Goal: Information Seeking & Learning: Check status

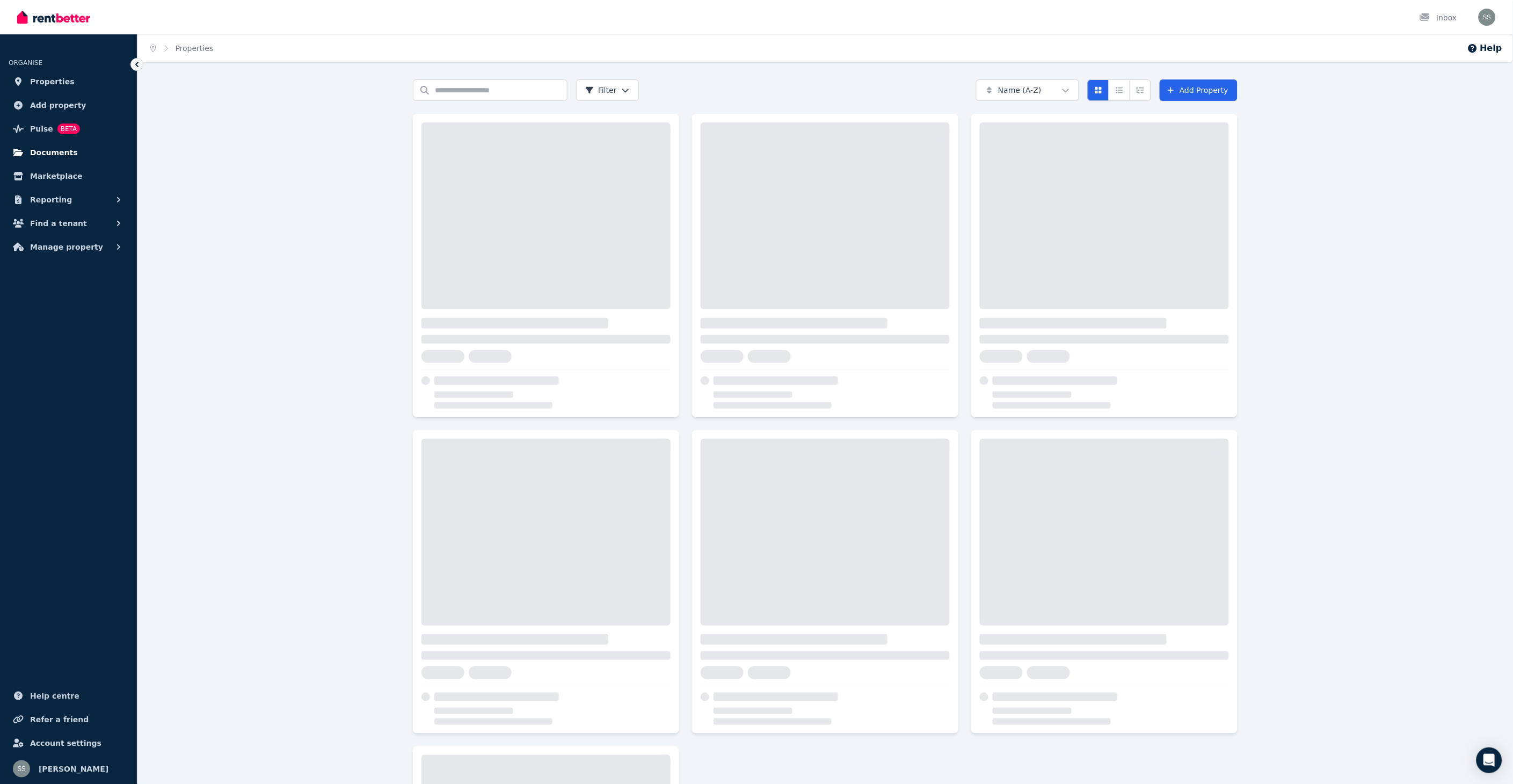
click at [54, 151] on span "Documents" at bounding box center [54, 153] width 48 height 13
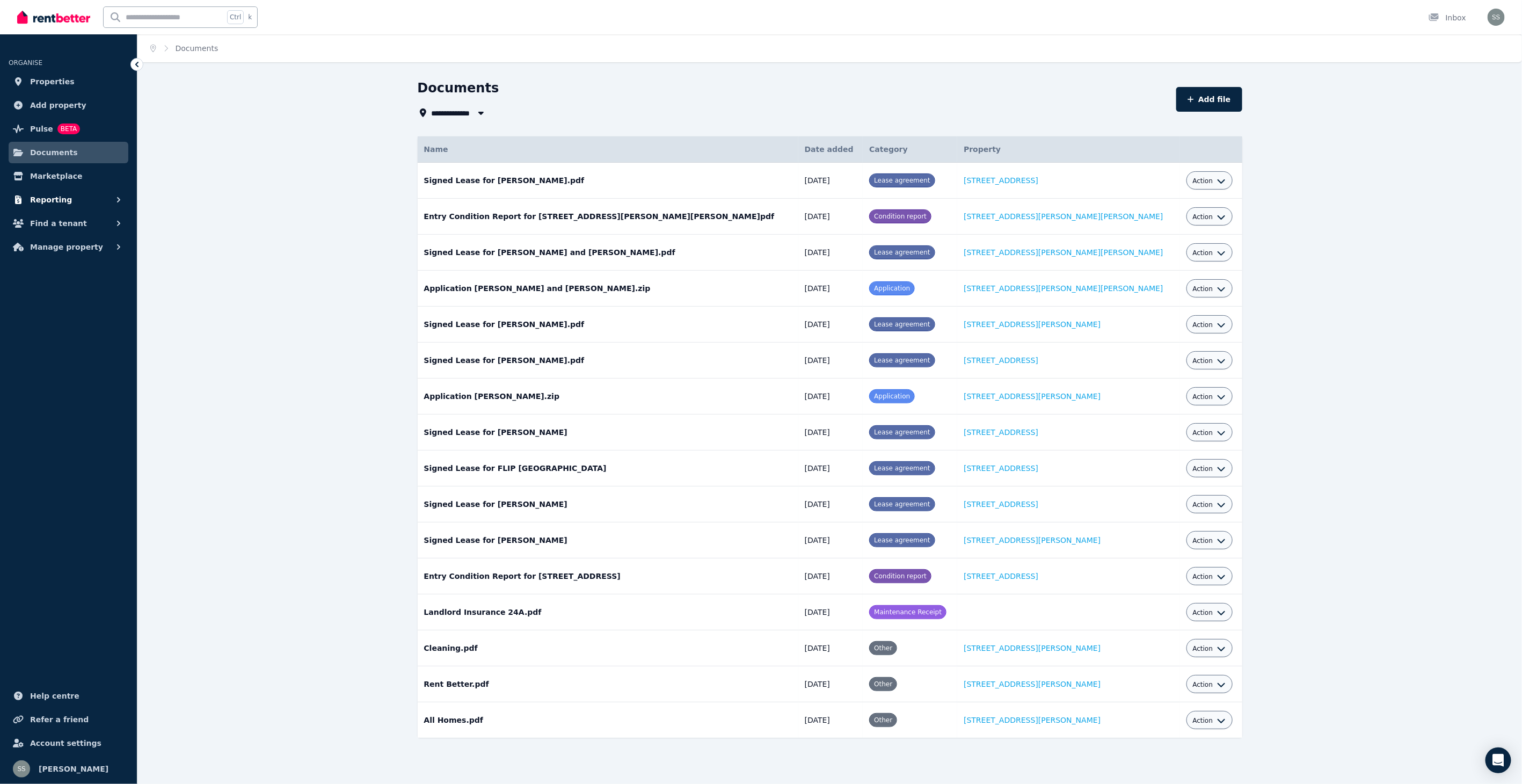
click at [52, 195] on span "Reporting" at bounding box center [51, 200] width 42 height 13
click at [72, 247] on span "Finance report" at bounding box center [83, 245] width 72 height 13
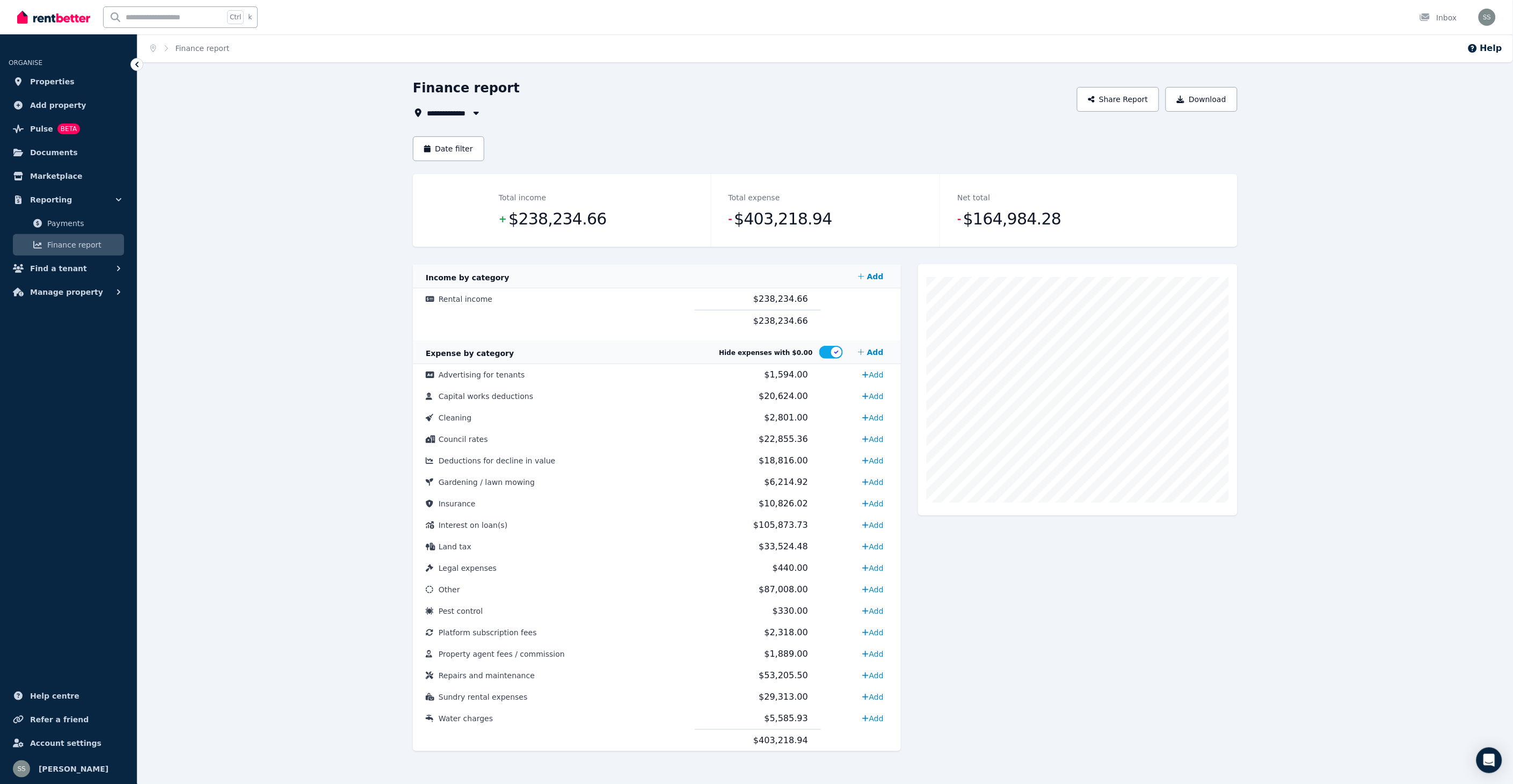
click at [478, 110] on icon "button" at bounding box center [476, 112] width 11 height 8
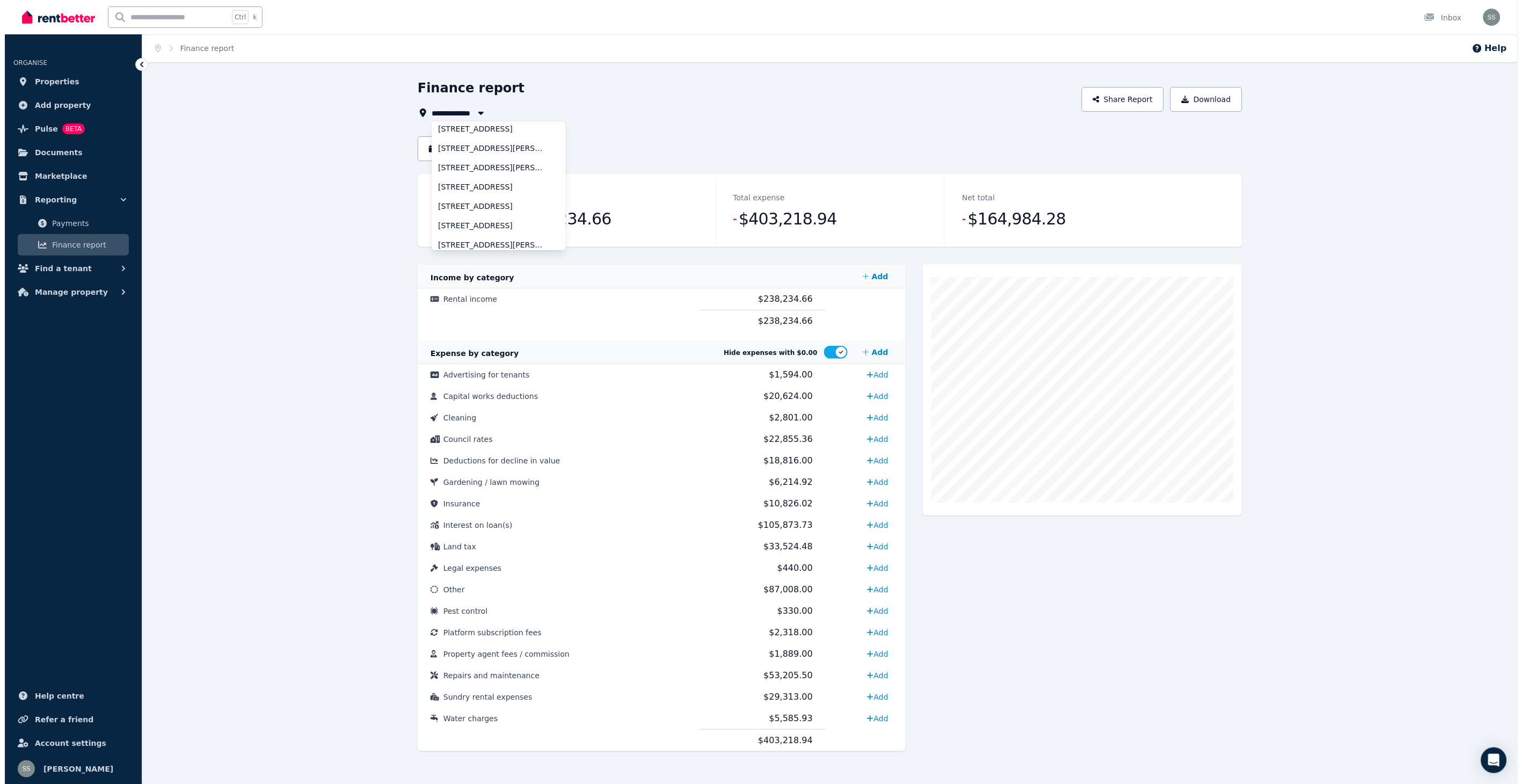
scroll to position [47, 0]
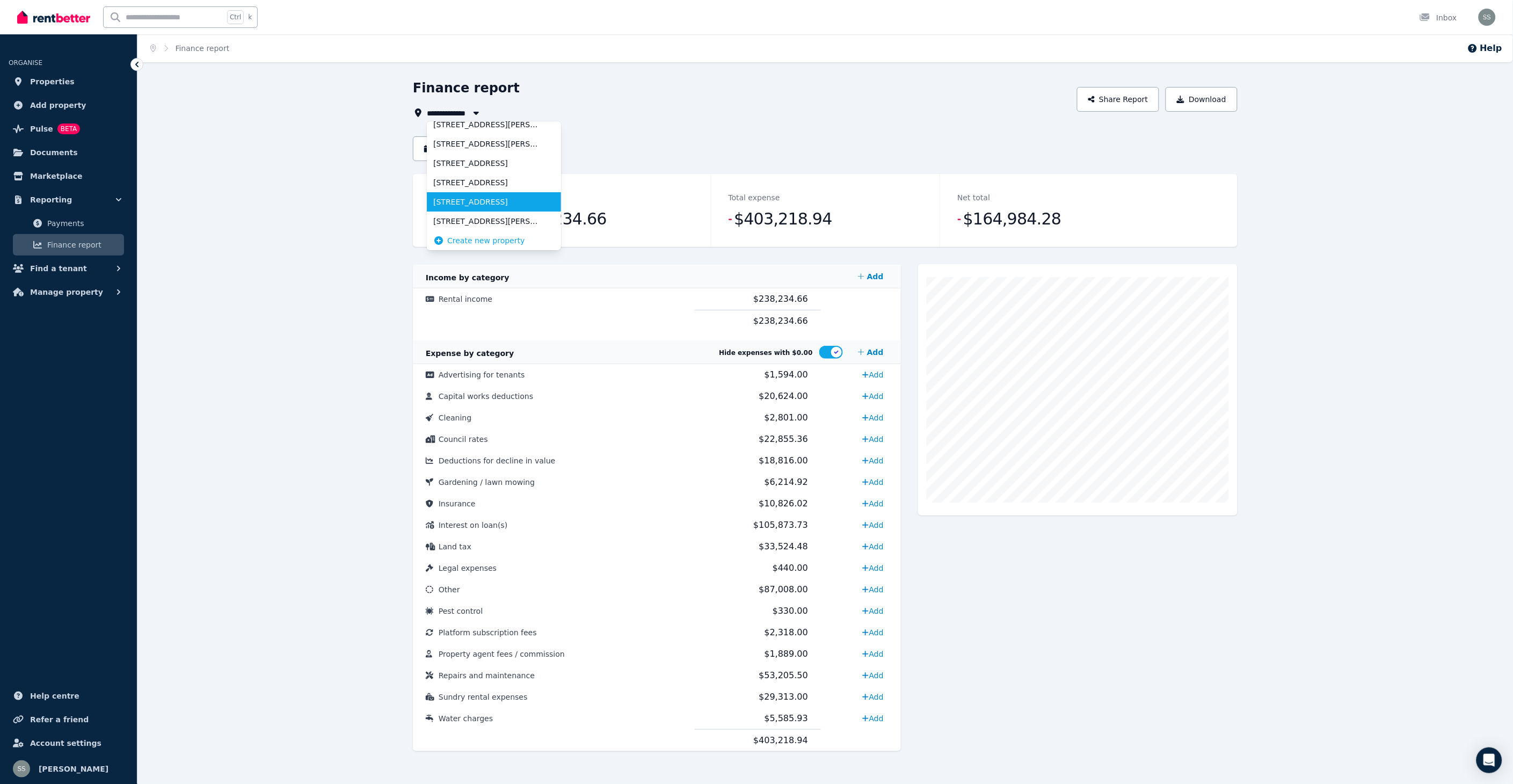
click at [454, 201] on span "[STREET_ADDRESS]" at bounding box center [487, 202] width 108 height 11
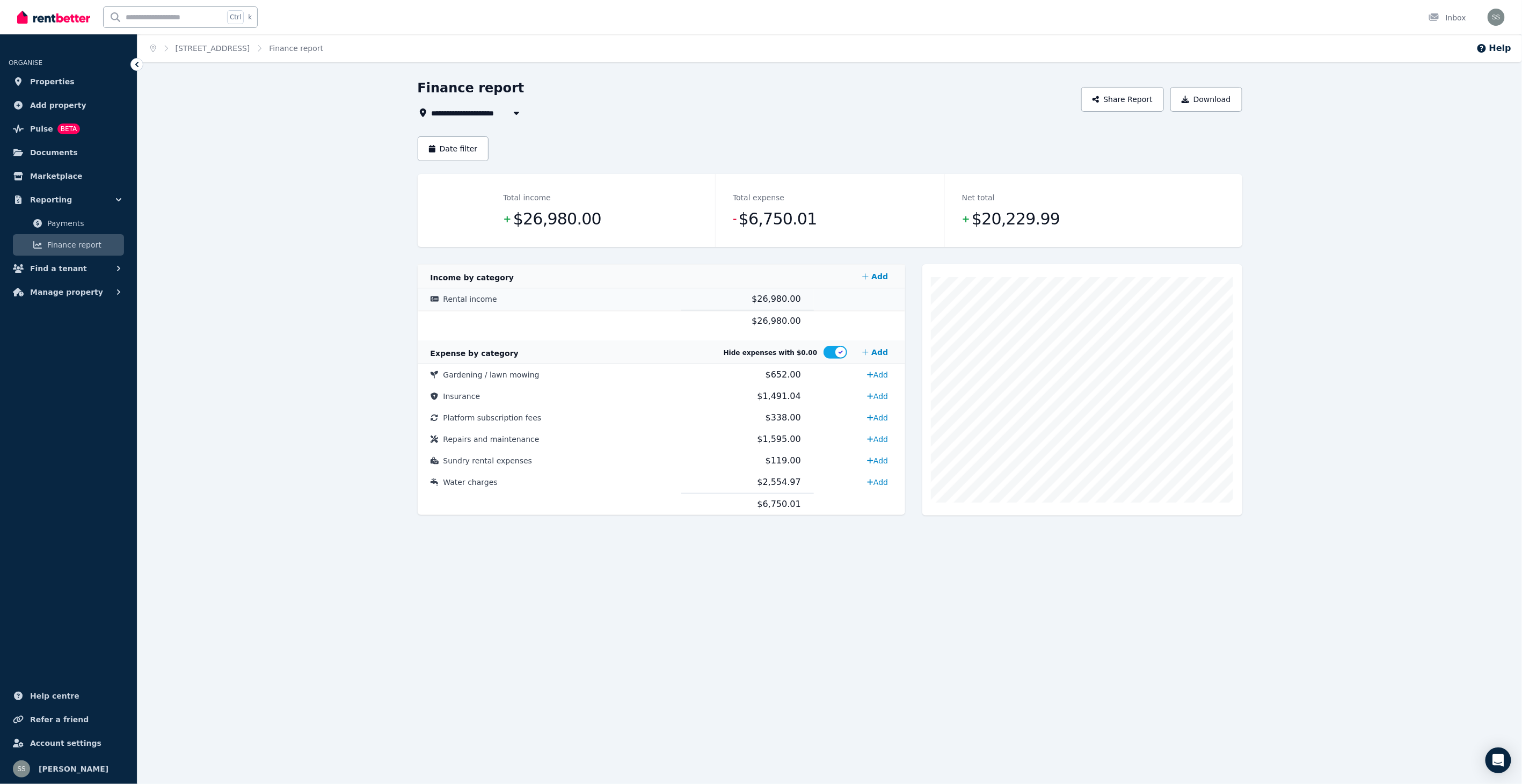
click at [479, 298] on span "Rental income" at bounding box center [470, 298] width 53 height 8
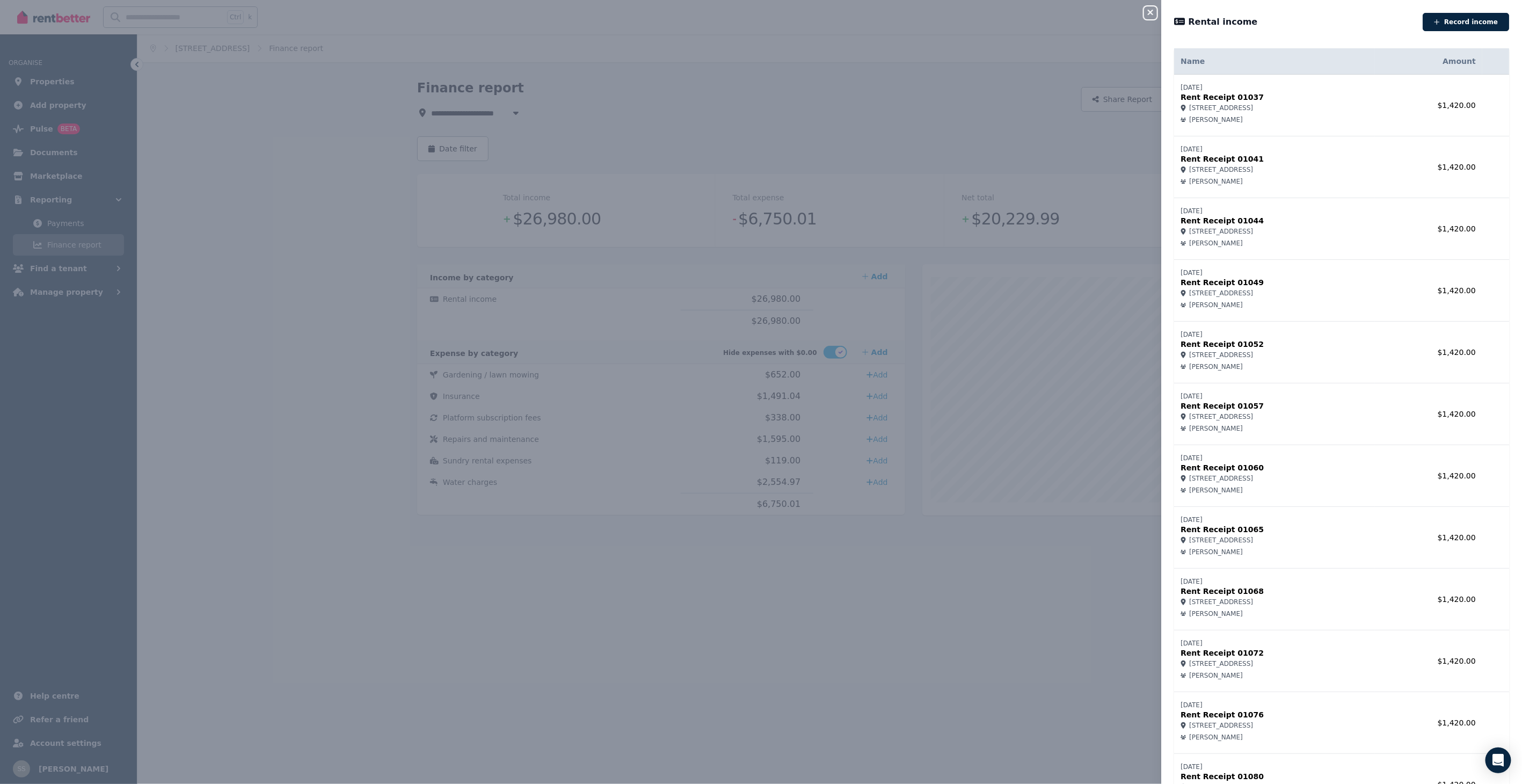
click at [1150, 11] on icon "button" at bounding box center [1151, 12] width 5 height 5
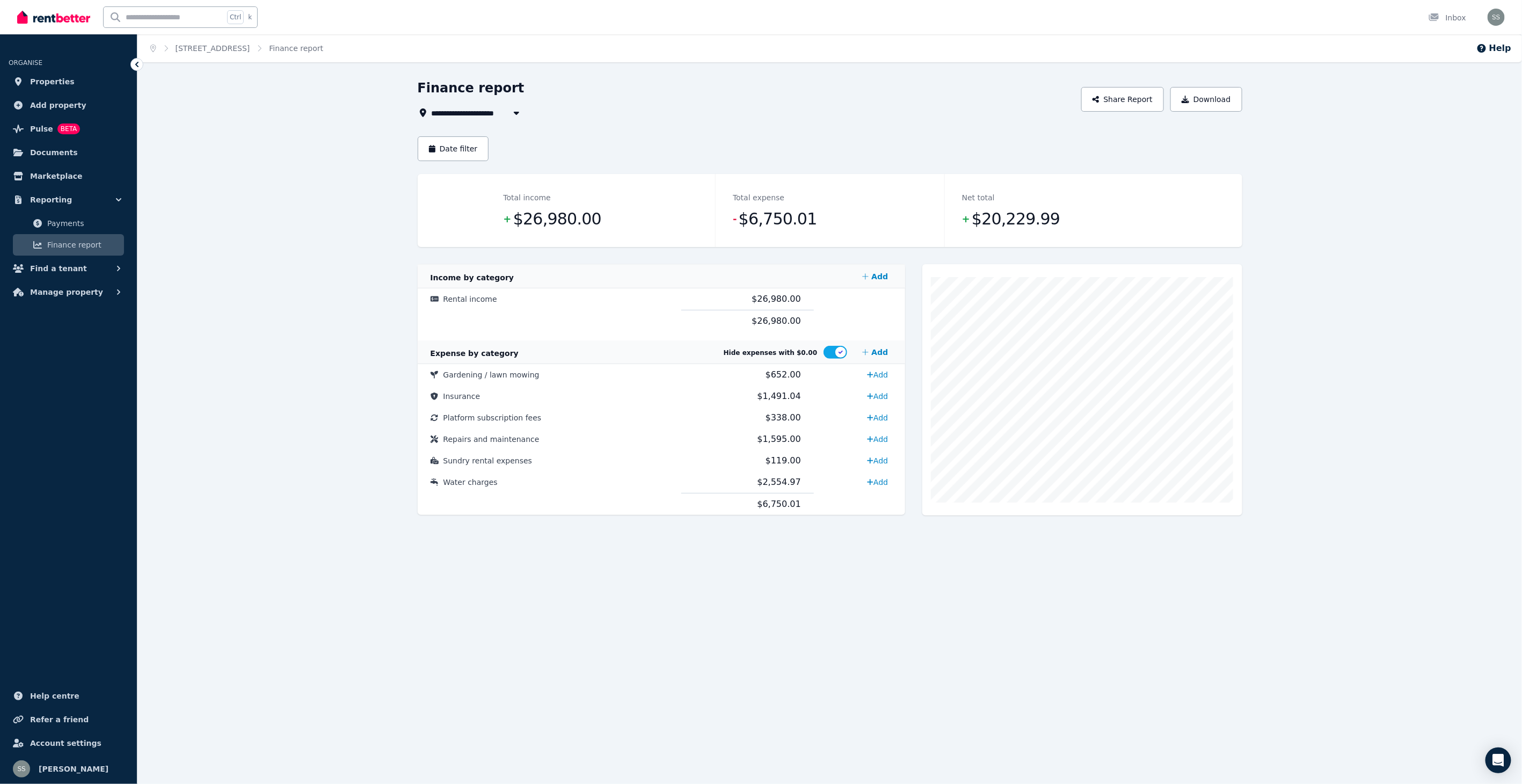
click at [515, 111] on icon "button" at bounding box center [516, 112] width 11 height 8
click at [497, 200] on span "[STREET_ADDRESS]" at bounding box center [492, 202] width 108 height 11
type input "**********"
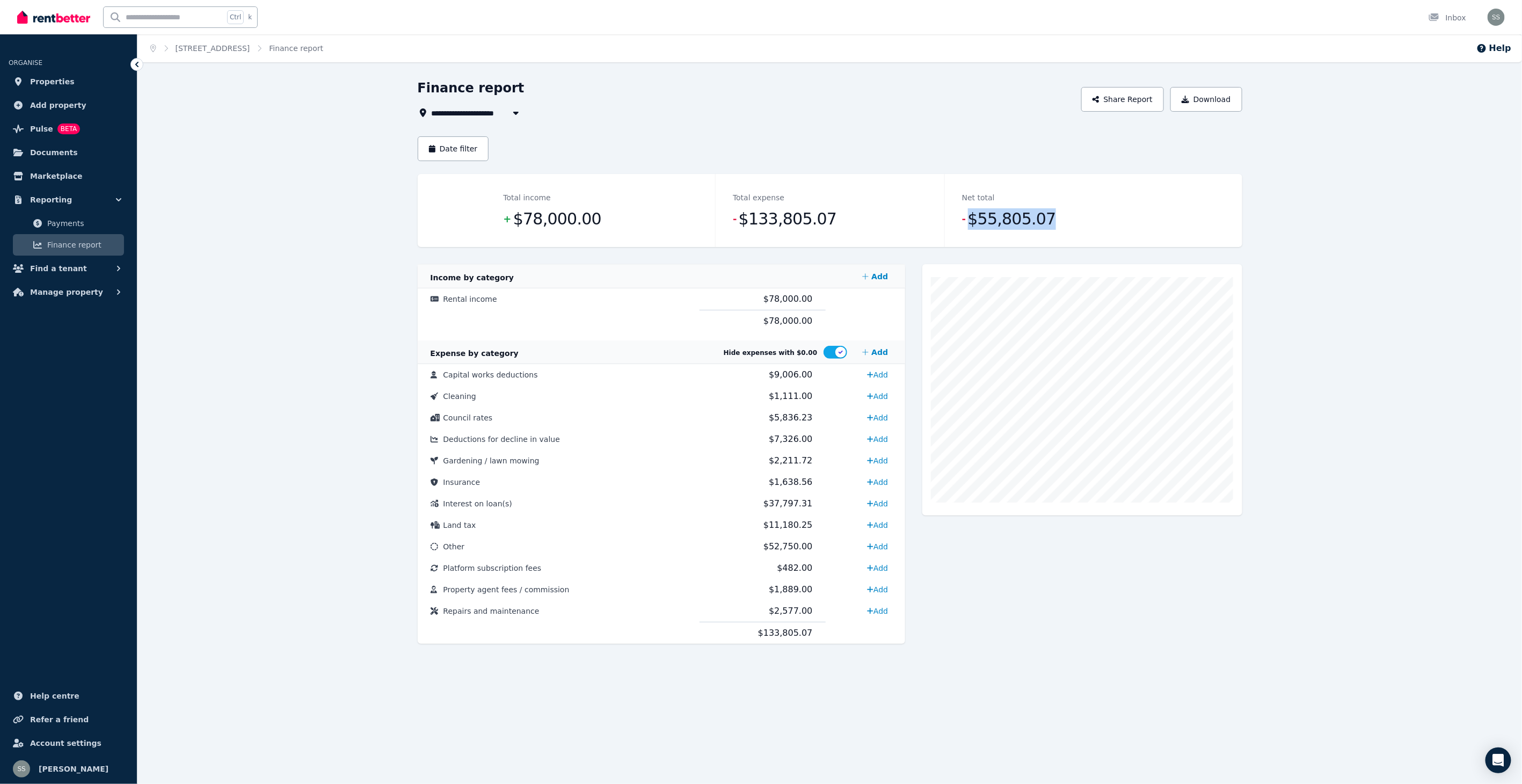
drag, startPoint x: 964, startPoint y: 222, endPoint x: 1049, endPoint y: 221, distance: 85.0
click at [1049, 221] on dd "- $55,805.07" at bounding box center [1059, 218] width 195 height 21
drag, startPoint x: 514, startPoint y: 222, endPoint x: 583, endPoint y: 223, distance: 69.0
click at [583, 223] on span "$78,000.00" at bounding box center [557, 218] width 88 height 21
drag, startPoint x: 583, startPoint y: 223, endPoint x: 587, endPoint y: 234, distance: 11.7
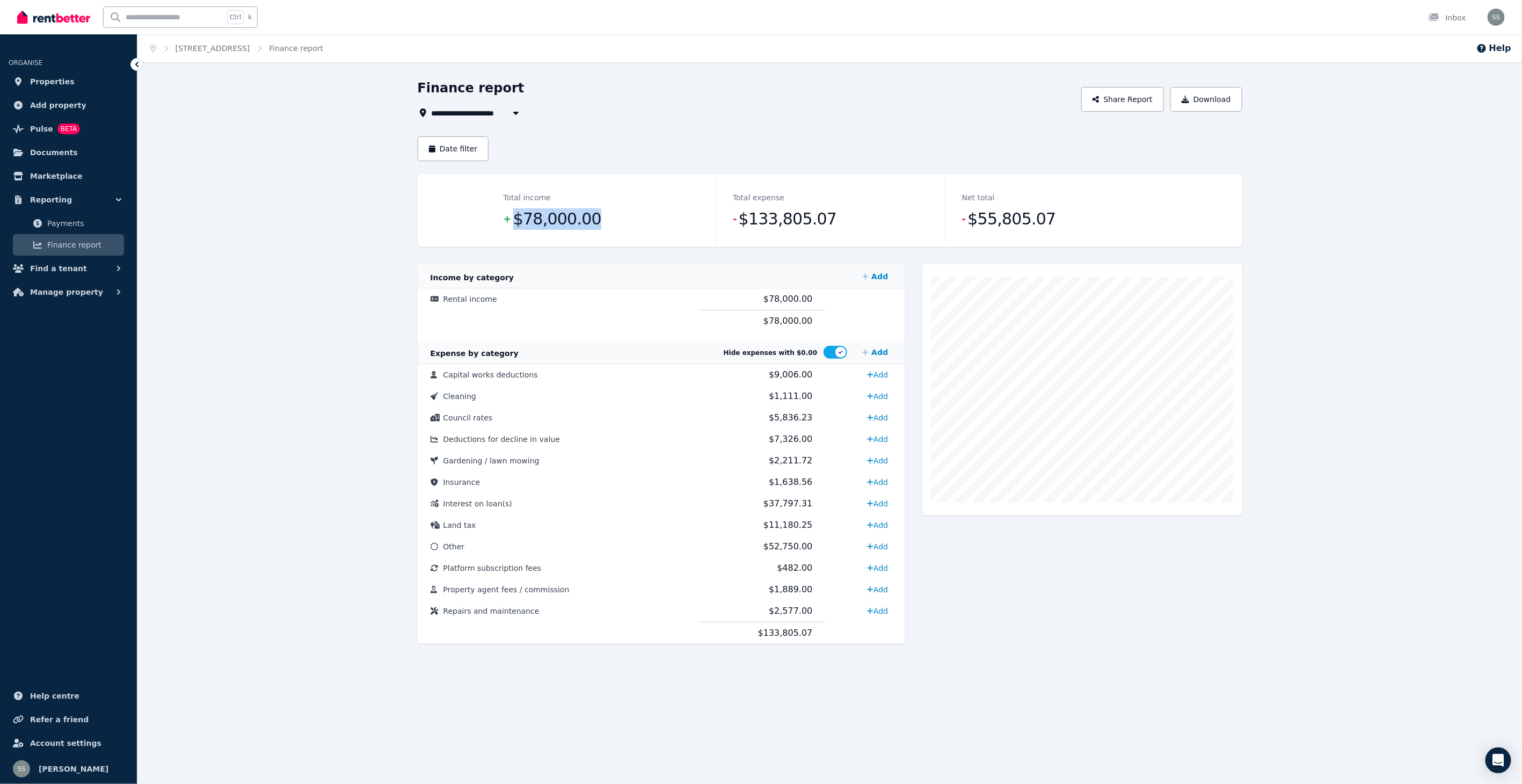
click at [587, 234] on div "Total income + $78,000.00" at bounding box center [601, 210] width 229 height 73
